Goal: Information Seeking & Learning: Learn about a topic

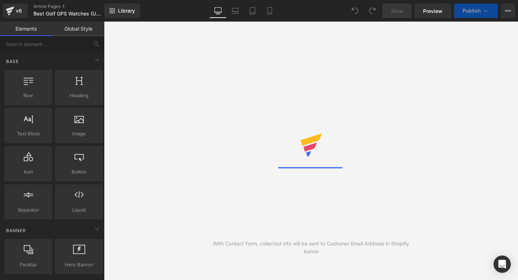
click at [267, 122] on div "With Contact Form, collected info will be sent to Customer Email Address in Sho…" at bounding box center [311, 151] width 414 height 258
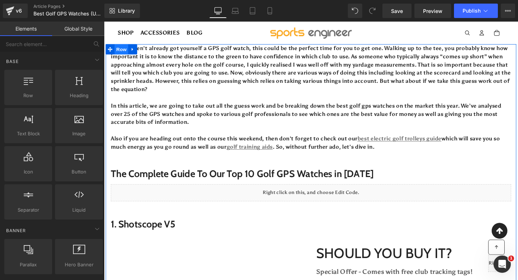
click at [125, 50] on span "Row" at bounding box center [122, 50] width 14 height 11
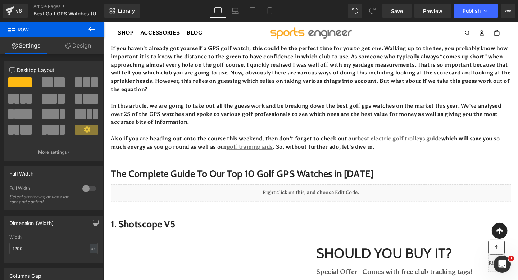
click at [93, 31] on icon at bounding box center [91, 29] width 9 height 9
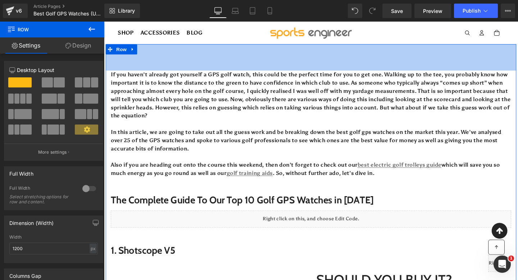
drag, startPoint x: 309, startPoint y: 46, endPoint x: 308, endPoint y: 72, distance: 26.3
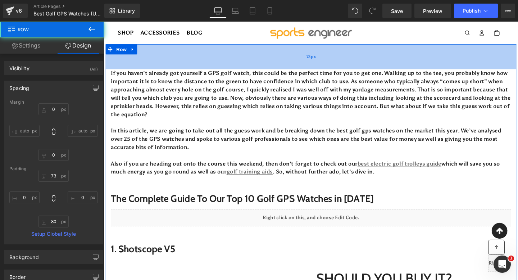
click at [303, 55] on div "73px" at bounding box center [322, 58] width 432 height 26
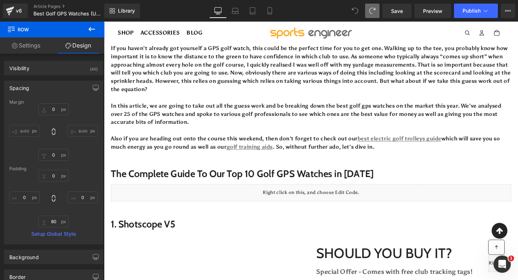
click at [96, 29] on icon at bounding box center [91, 29] width 9 height 9
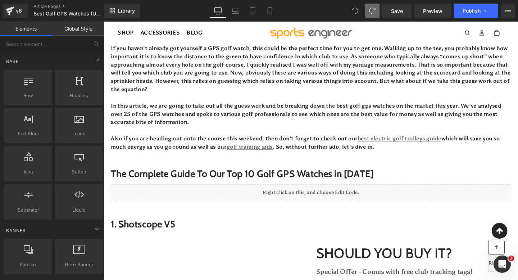
click at [79, 30] on link "Global Style" at bounding box center [78, 29] width 52 height 14
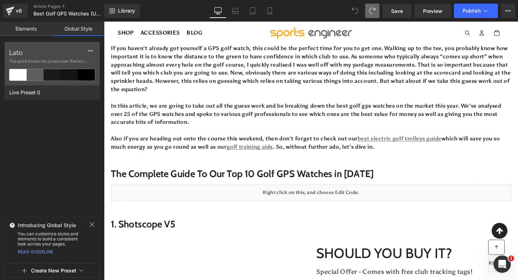
click at [27, 32] on link "Elements" at bounding box center [26, 29] width 52 height 14
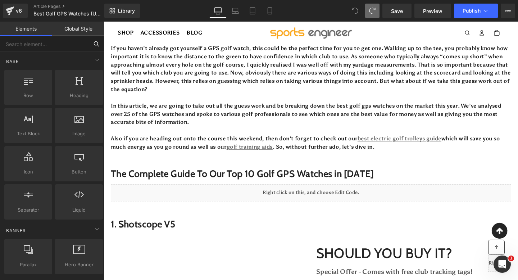
click at [35, 44] on input "text" at bounding box center [44, 44] width 88 height 16
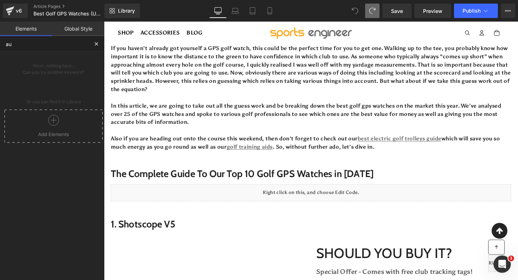
type input "a"
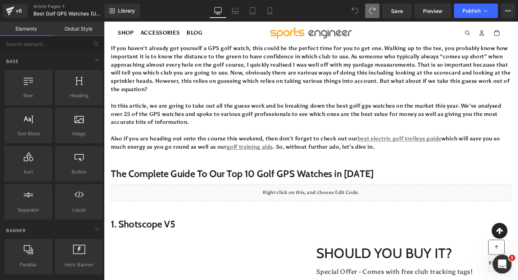
click at [503, 264] on icon "Open Intercom Messenger" at bounding box center [501, 263] width 12 height 12
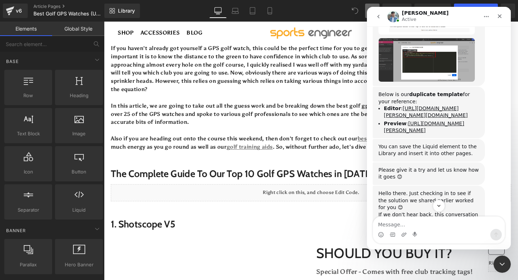
scroll to position [1805, 0]
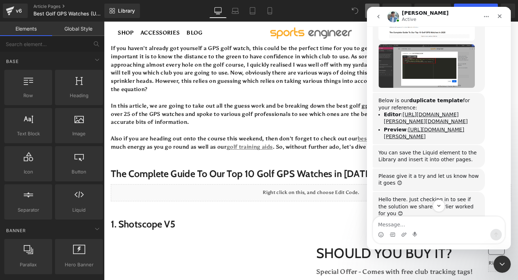
click at [371, 14] on nav "[PERSON_NAME] Active" at bounding box center [439, 16] width 144 height 19
click at [383, 17] on button "go back" at bounding box center [379, 17] width 14 height 14
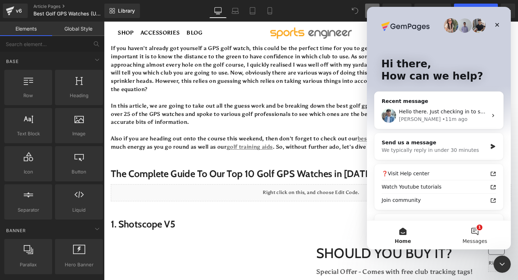
click at [474, 234] on button "1 Messages" at bounding box center [475, 234] width 72 height 29
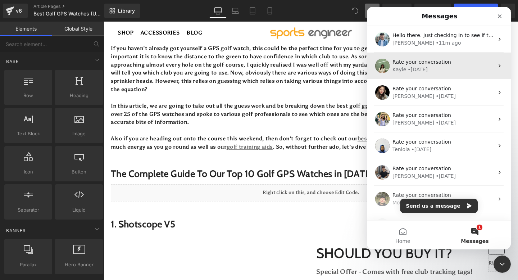
click at [433, 70] on div "Kayle • [DATE]" at bounding box center [442, 70] width 101 height 8
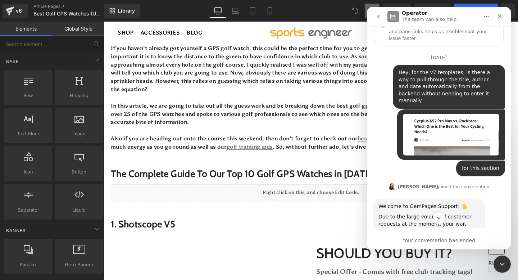
scroll to position [41, 0]
